Goal: Find specific page/section: Find specific page/section

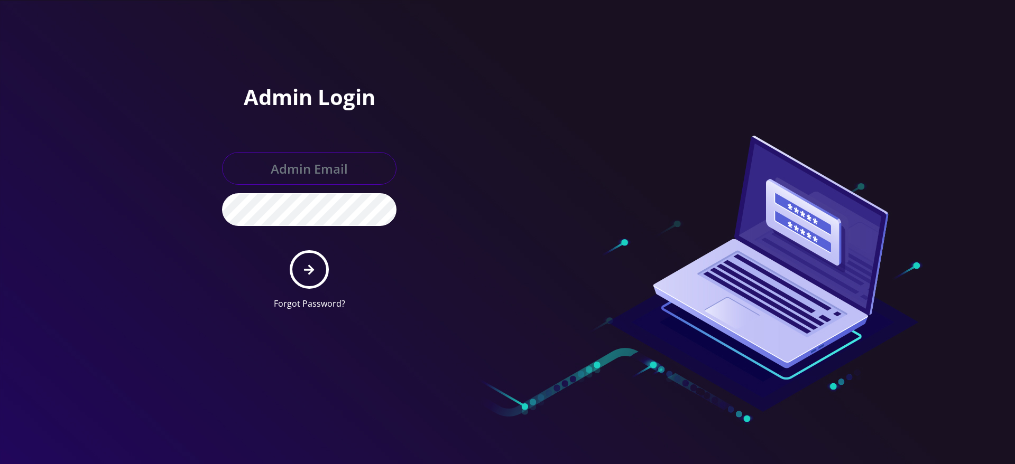
type input "[EMAIL_ADDRESS][DOMAIN_NAME]"
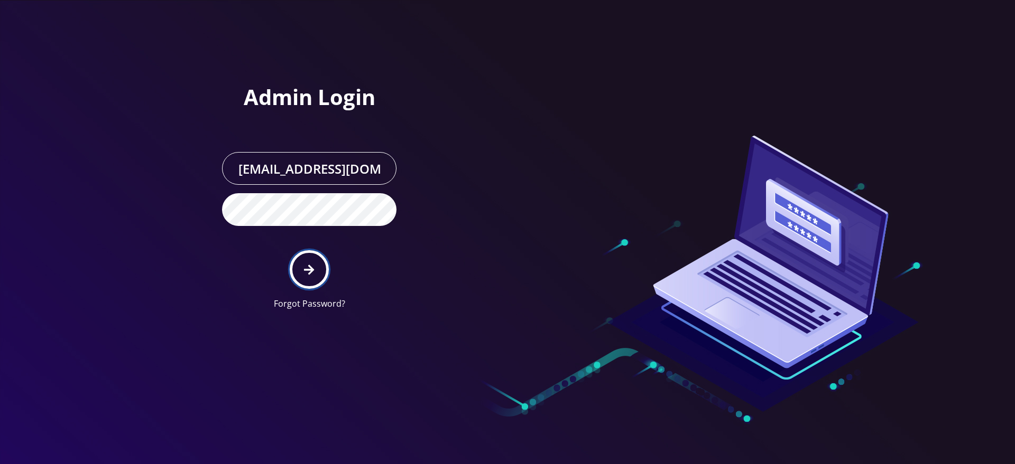
click at [303, 278] on button "submit" at bounding box center [309, 269] width 39 height 39
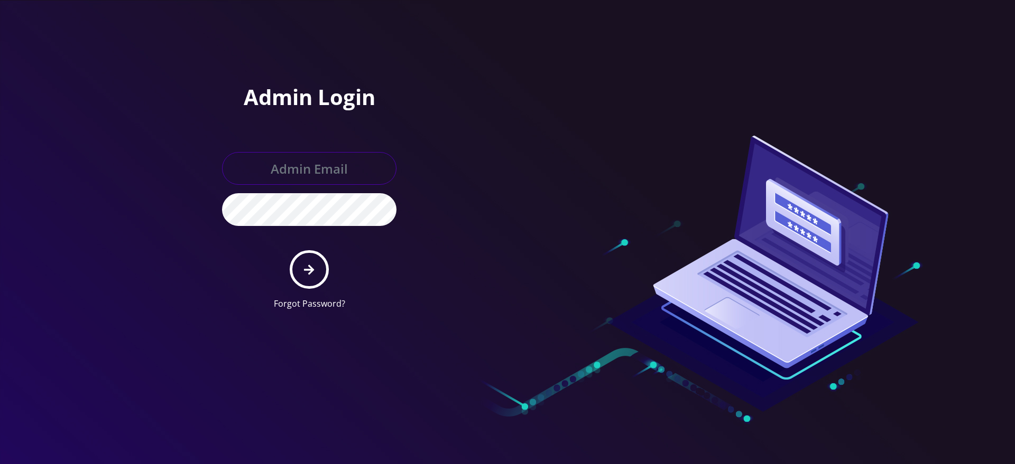
type input "[EMAIL_ADDRESS][DOMAIN_NAME]"
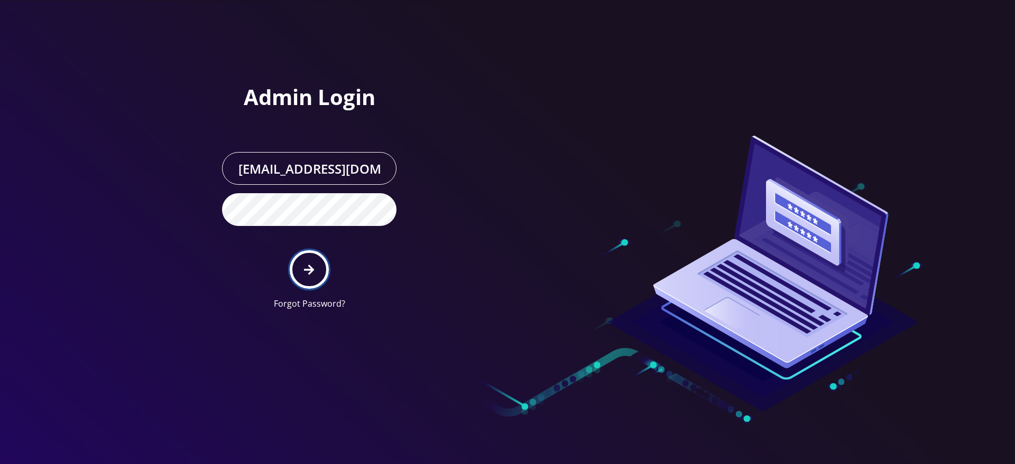
click at [301, 254] on button "submit" at bounding box center [309, 269] width 39 height 39
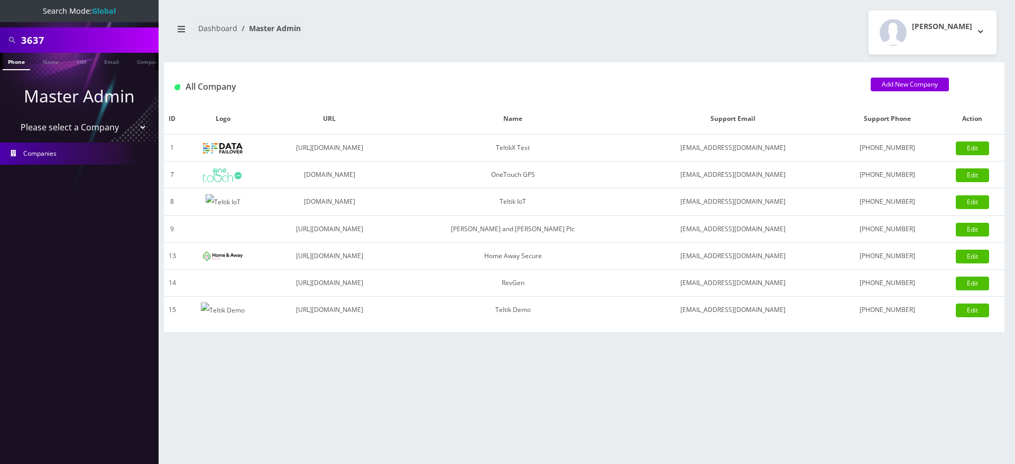
click at [39, 39] on input "3637" at bounding box center [88, 40] width 135 height 20
type input "5123256128"
click at [17, 59] on link "Phone" at bounding box center [16, 61] width 27 height 17
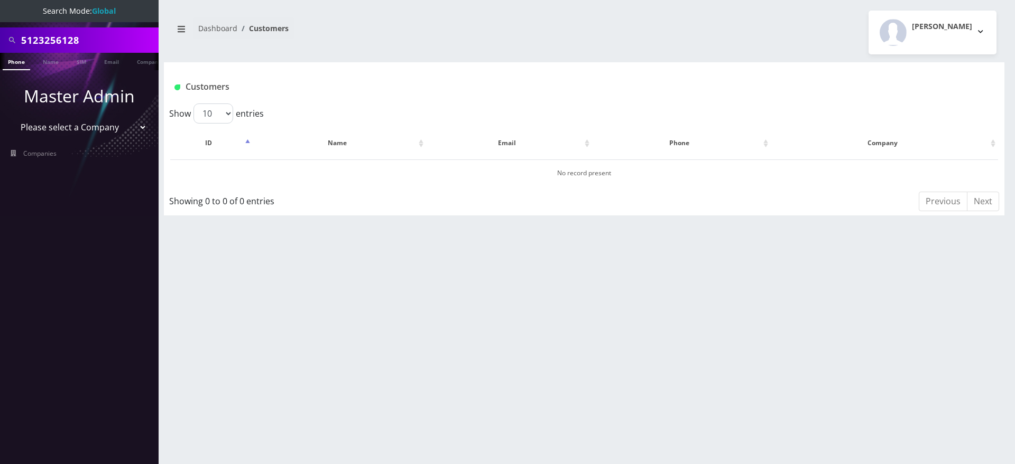
click at [79, 38] on input "5123256128" at bounding box center [88, 40] width 135 height 20
click at [79, 38] on input "text" at bounding box center [88, 40] width 135 height 20
type input "6987676879"
click at [16, 60] on link "Phone" at bounding box center [16, 61] width 27 height 17
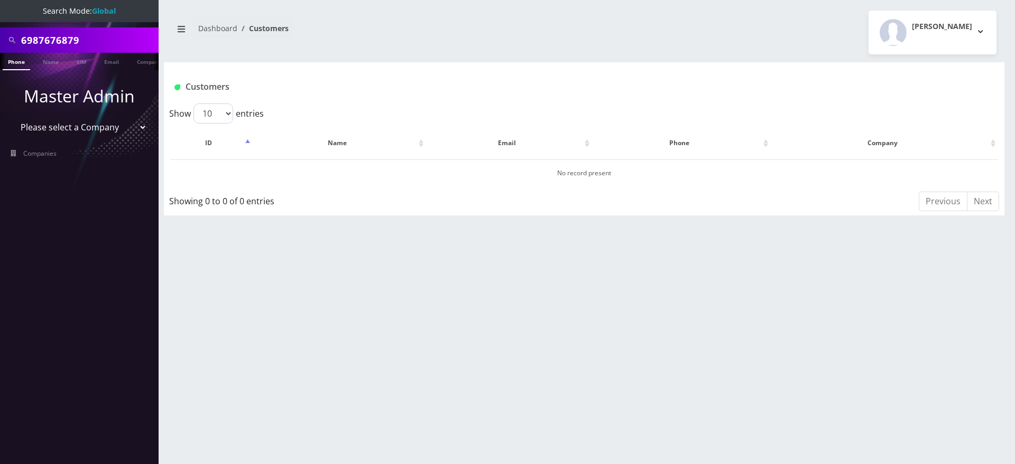
click at [62, 40] on input "6987676879" at bounding box center [88, 40] width 135 height 20
click at [62, 40] on input "text" at bounding box center [88, 40] width 135 height 20
type input "5646546569"
click at [15, 61] on link "Phone" at bounding box center [16, 61] width 27 height 17
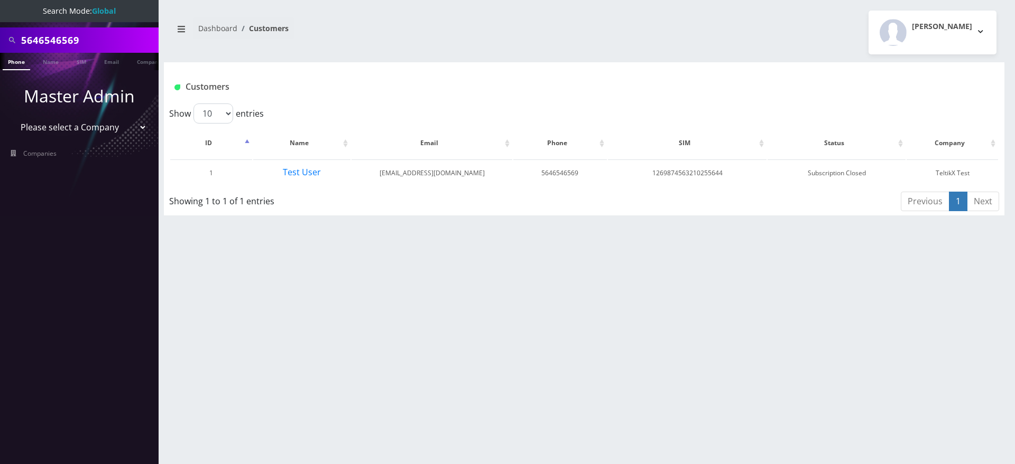
scroll to position [0, 5]
click at [63, 42] on input "5646546569" at bounding box center [88, 40] width 135 height 20
click at [63, 42] on input "text" at bounding box center [88, 40] width 135 height 20
click at [250, 268] on div "5646546569 Phone Name SIM Email Company Customer Dashboard Customers R Gulraiz" at bounding box center [583, 232] width 861 height 464
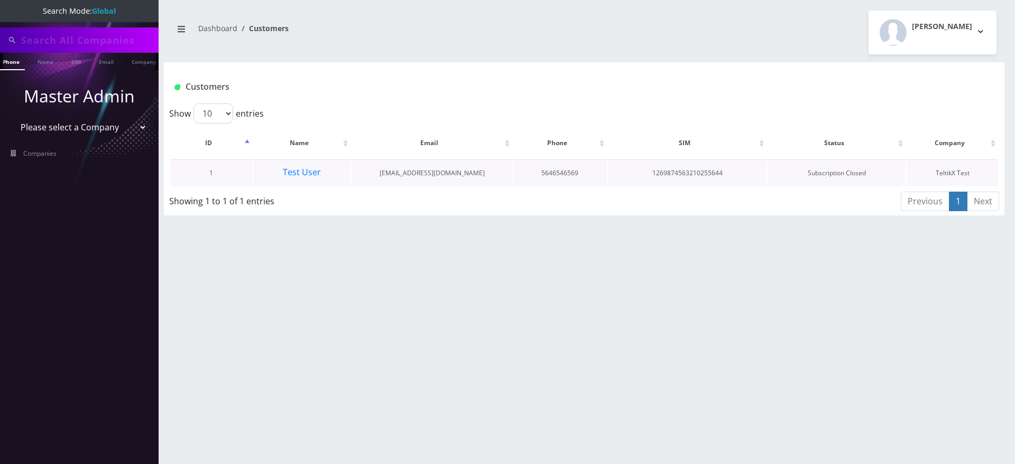
click at [669, 173] on td "1269874563210255644" at bounding box center [687, 173] width 159 height 27
copy td "1269874563210255644"
click at [69, 30] on input "text" at bounding box center [88, 40] width 135 height 20
paste input "1269874563210255644"
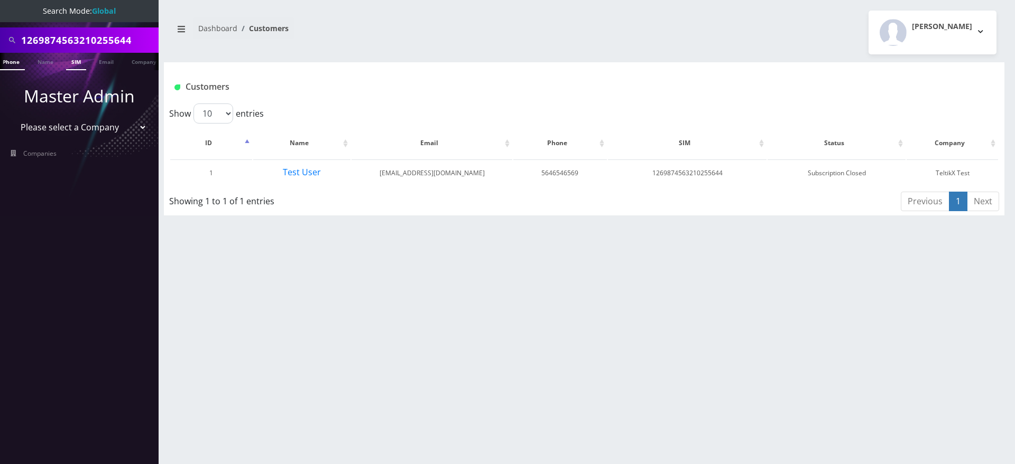
type input "1269874563210255644"
click at [73, 61] on link "SIM" at bounding box center [76, 61] width 20 height 17
